Goal: Information Seeking & Learning: Find specific fact

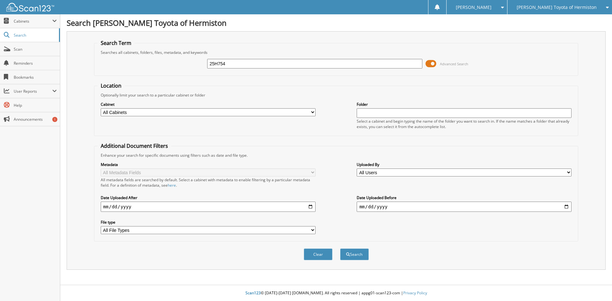
type input "25H754"
click at [340, 248] on button "Search" at bounding box center [354, 254] width 29 height 12
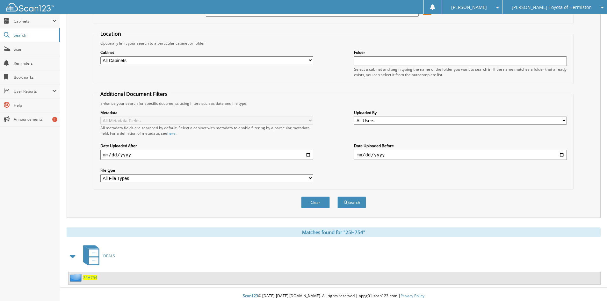
scroll to position [55, 0]
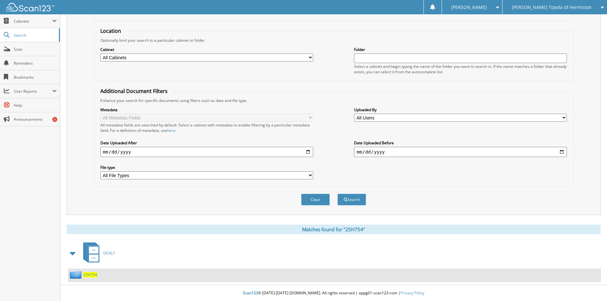
click at [87, 273] on span "25H754" at bounding box center [90, 274] width 14 height 5
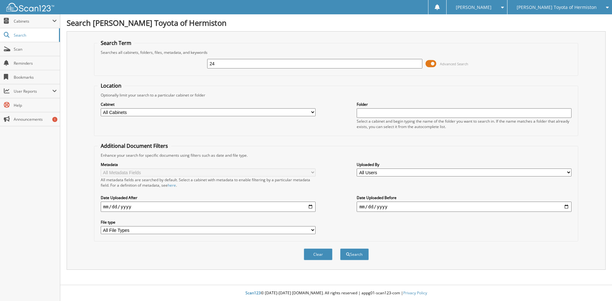
type input "24"
click at [575, 8] on span "[PERSON_NAME] Toyota of Hermiston" at bounding box center [556, 7] width 80 height 4
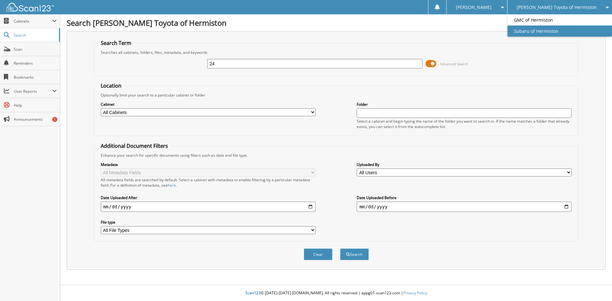
click at [557, 30] on link "Subaru of Hermiston" at bounding box center [559, 30] width 104 height 11
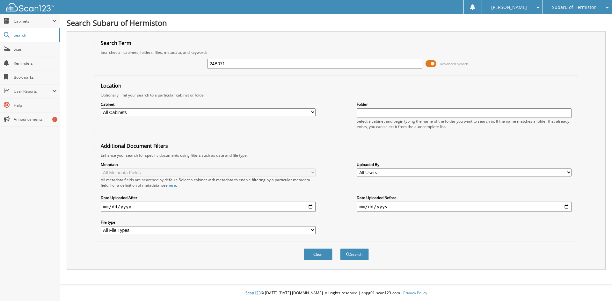
type input "24B071"
click at [340, 248] on button "Search" at bounding box center [354, 254] width 29 height 12
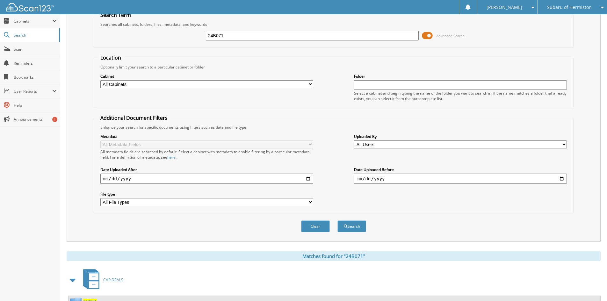
scroll to position [55, 0]
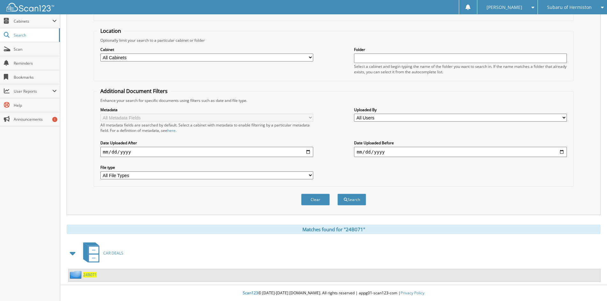
click at [91, 273] on span "24B071" at bounding box center [90, 274] width 14 height 5
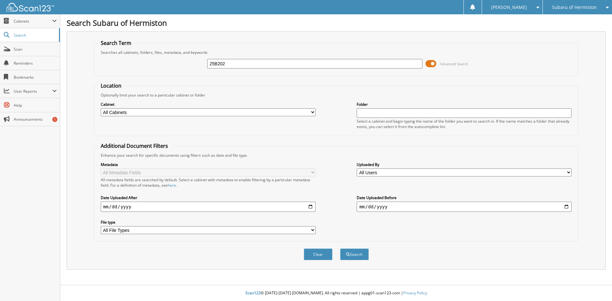
type input "25B202"
click at [340, 248] on button "Search" at bounding box center [354, 254] width 29 height 12
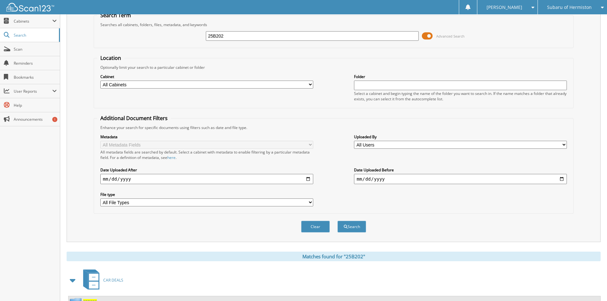
scroll to position [55, 0]
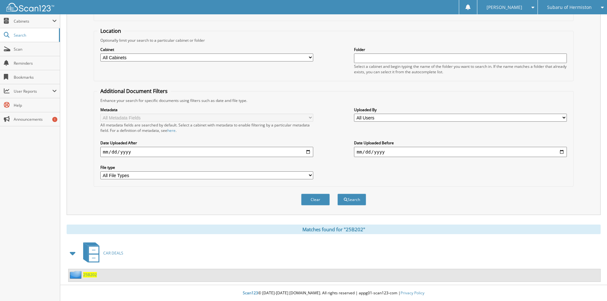
click at [93, 274] on span "25B202" at bounding box center [90, 274] width 14 height 5
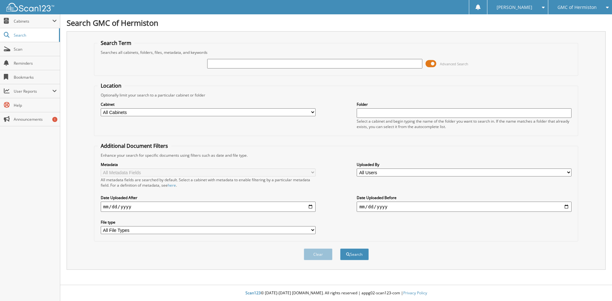
type input "2"
type input "[PERSON_NAME]"
click at [340, 248] on button "Search" at bounding box center [354, 254] width 29 height 12
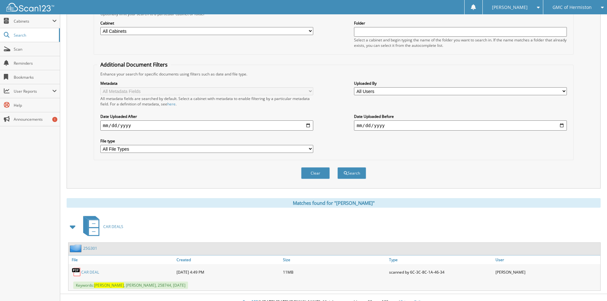
scroll to position [90, 0]
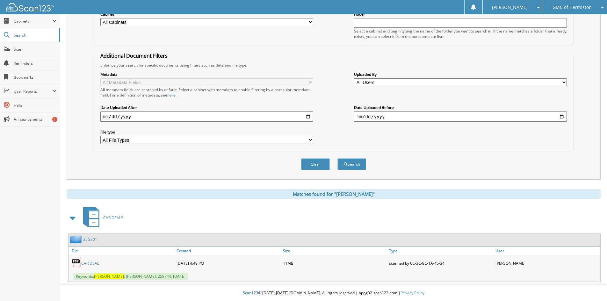
click at [90, 265] on link "CAR DEAL" at bounding box center [90, 263] width 18 height 5
click at [90, 238] on link "25G301" at bounding box center [90, 239] width 14 height 5
